Goal: Information Seeking & Learning: Learn about a topic

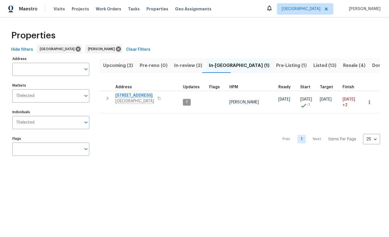
click at [343, 66] on span "Resale (4)" at bounding box center [354, 66] width 22 height 8
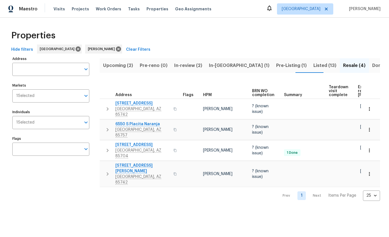
click at [25, 48] on span "Hide filters" at bounding box center [22, 49] width 22 height 7
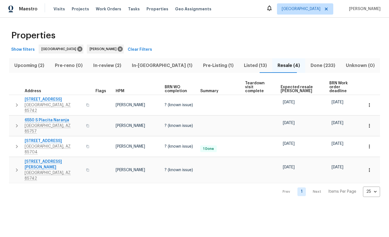
click at [242, 64] on span "Listed (13)" at bounding box center [255, 66] width 27 height 8
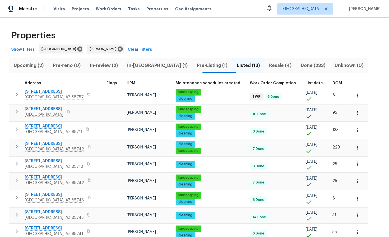
click at [305, 82] on span "List date" at bounding box center [313, 83] width 17 height 4
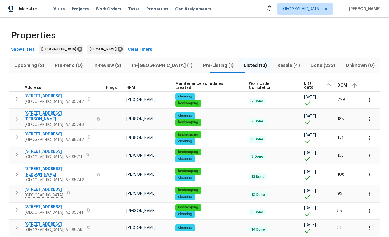
click at [304, 86] on span "List date" at bounding box center [312, 85] width 17 height 8
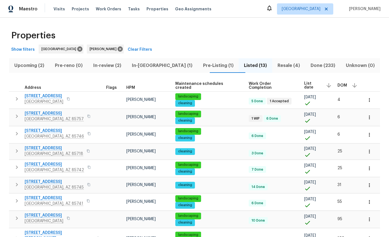
click at [304, 88] on div "List date" at bounding box center [318, 85] width 29 height 8
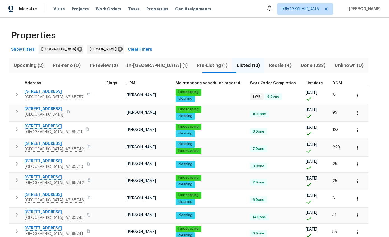
click at [305, 84] on span "List date" at bounding box center [313, 83] width 17 height 4
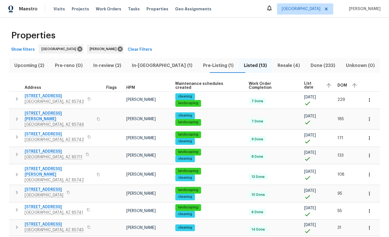
click at [28, 64] on span "Upcoming (2)" at bounding box center [29, 66] width 34 height 8
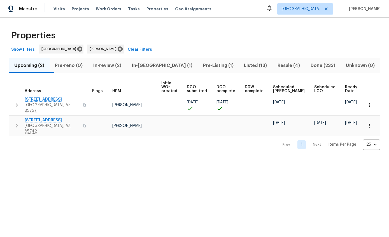
click at [160, 68] on span "In-[GEOGRAPHIC_DATA] (1)" at bounding box center [162, 66] width 64 height 8
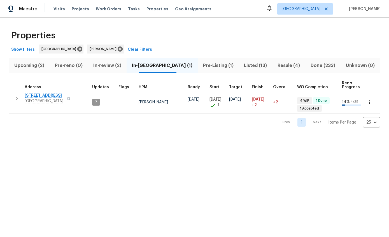
click at [185, 97] on td "[DATE]" at bounding box center [196, 102] width 22 height 23
click at [42, 93] on span "[STREET_ADDRESS]" at bounding box center [44, 96] width 39 height 6
click at [204, 64] on span "Pre-Listing (1)" at bounding box center [218, 66] width 34 height 8
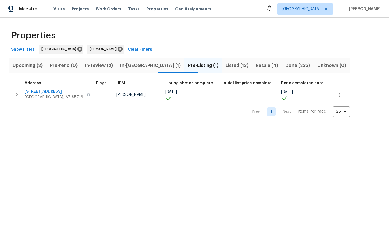
click at [135, 93] on td "[PERSON_NAME]" at bounding box center [138, 95] width 49 height 16
click at [50, 86] on th "Address" at bounding box center [51, 83] width 85 height 8
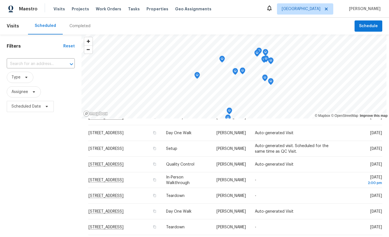
scroll to position [141, 0]
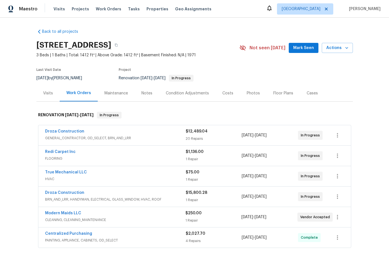
click at [223, 97] on div "Costs" at bounding box center [227, 93] width 24 height 17
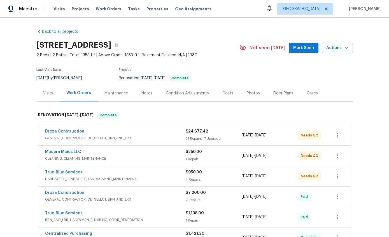
click at [227, 91] on div "Costs" at bounding box center [227, 93] width 11 height 6
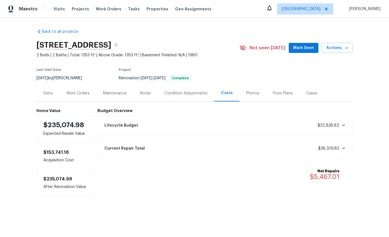
click at [147, 93] on div "Notes" at bounding box center [145, 93] width 11 height 6
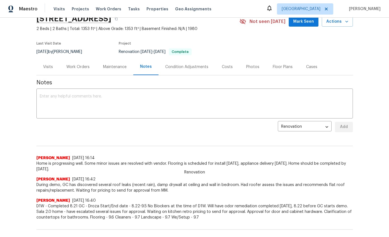
scroll to position [25, 0]
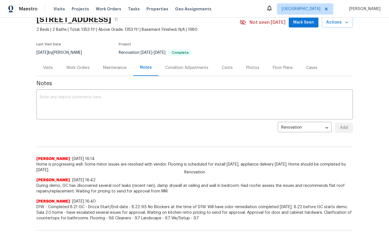
click at [81, 71] on div "Work Orders" at bounding box center [78, 67] width 37 height 17
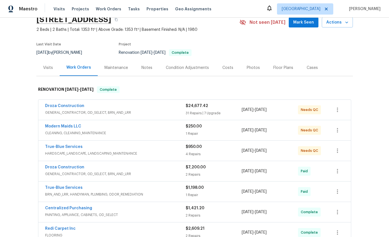
click at [153, 110] on span "GENERAL_CONTRACTOR, OD_SELECT, BRN_AND_LRR" at bounding box center [115, 113] width 140 height 6
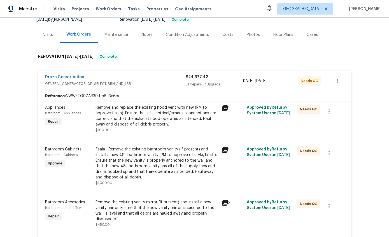
scroll to position [57, 0]
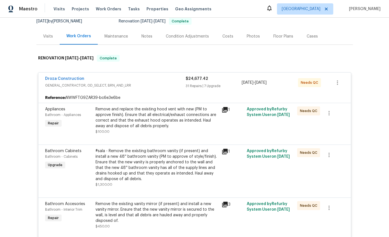
click at [151, 36] on div "Notes" at bounding box center [146, 37] width 11 height 6
